Goal: Use online tool/utility: Use online tool/utility

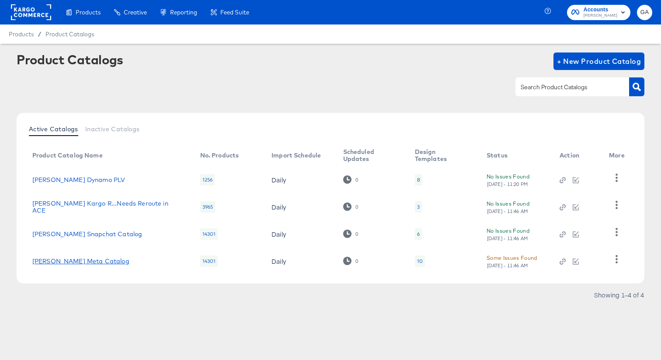
click at [97, 259] on link "[PERSON_NAME] Meta Catalog" at bounding box center [80, 261] width 97 height 7
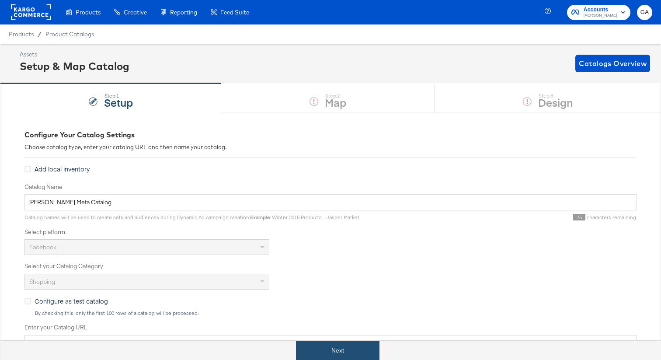
click at [335, 351] on button "Next" at bounding box center [338, 351] width 84 height 20
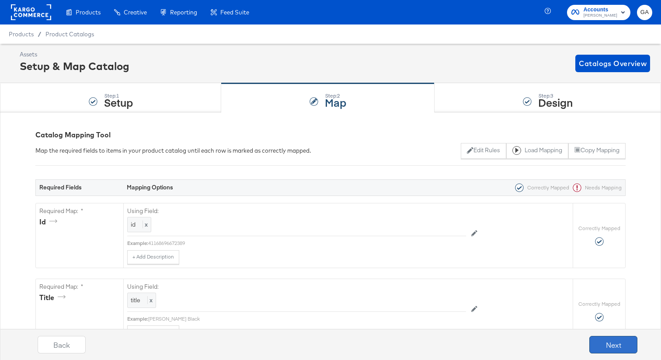
click at [618, 344] on button "Next" at bounding box center [614, 344] width 48 height 17
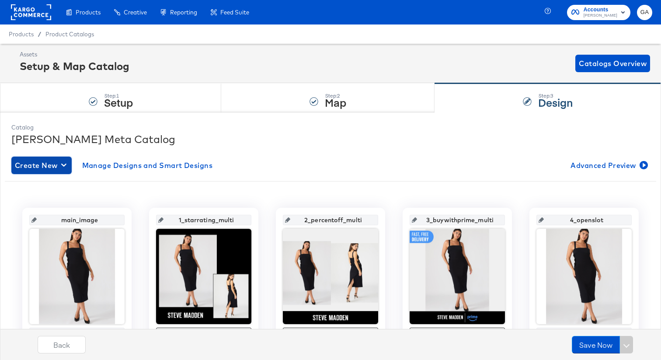
click at [65, 164] on icon "button" at bounding box center [63, 165] width 5 height 3
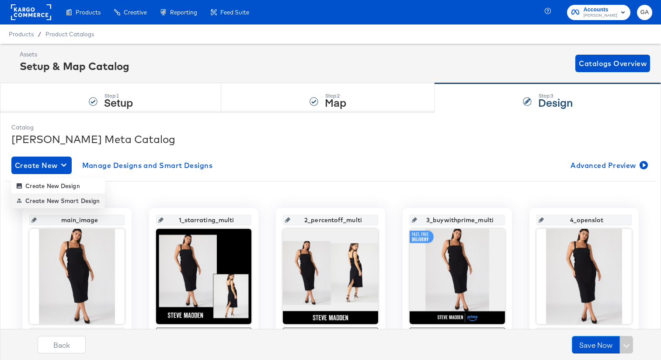
click at [68, 199] on div "Create New Smart Design" at bounding box center [58, 200] width 83 height 7
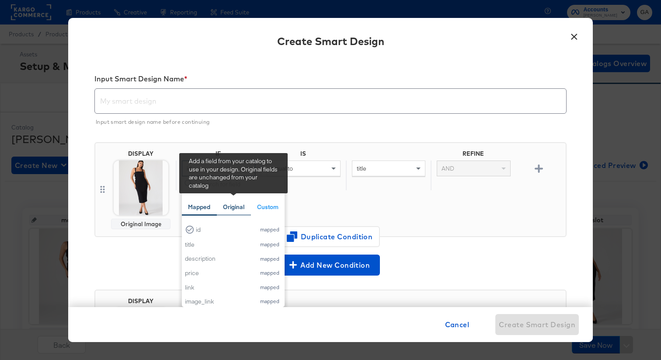
click at [232, 211] on div "Original" at bounding box center [233, 207] width 21 height 8
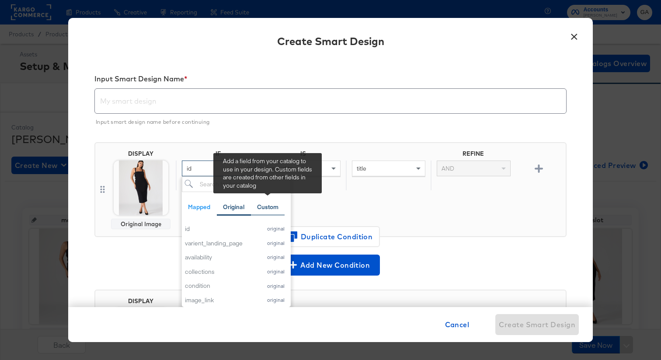
click at [258, 208] on div "Custom" at bounding box center [267, 207] width 21 height 8
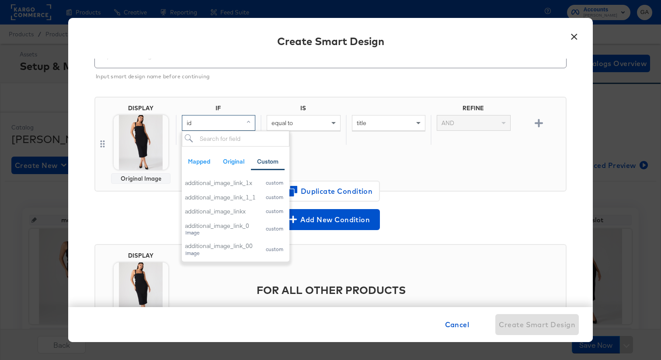
scroll to position [77, 0]
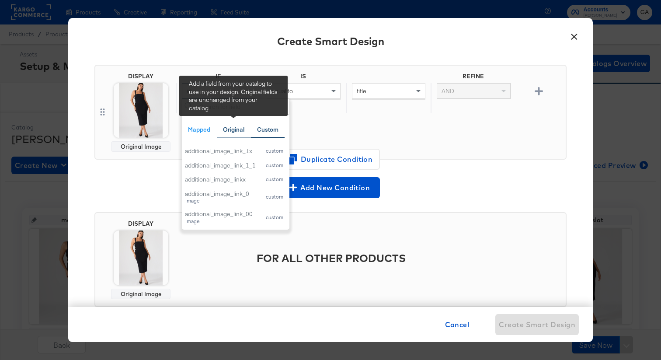
click at [229, 131] on div "Original" at bounding box center [233, 130] width 21 height 8
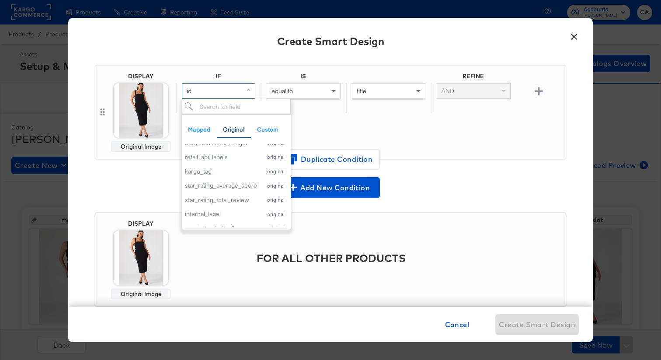
scroll to position [479, 0]
click at [221, 169] on div "kargo_tag" at bounding box center [221, 171] width 72 height 8
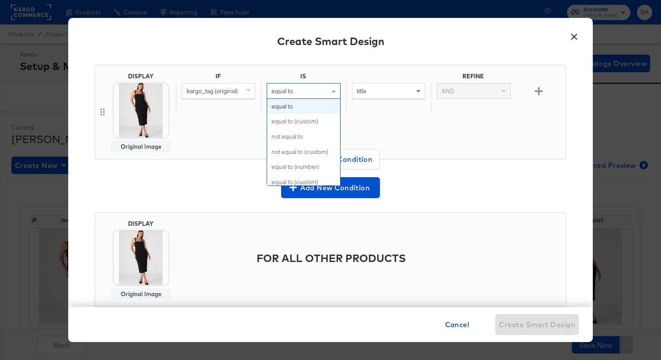
click at [335, 93] on span at bounding box center [334, 91] width 11 height 15
click at [331, 95] on span at bounding box center [334, 91] width 11 height 15
